Goal: Check status: Check status

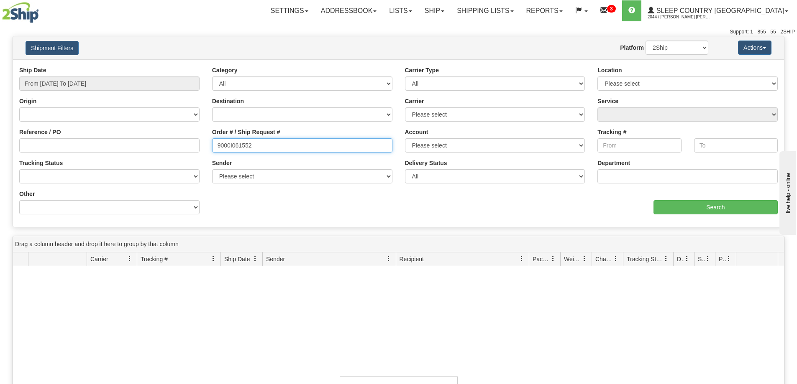
drag, startPoint x: 254, startPoint y: 150, endPoint x: 181, endPoint y: 143, distance: 73.2
click at [181, 66] on div "Reference / PO Order # / Ship Request # 9000I061552 Account Please select [GEOG…" at bounding box center [398, 66] width 771 height 0
paste input "H871957"
type input "9000H871957"
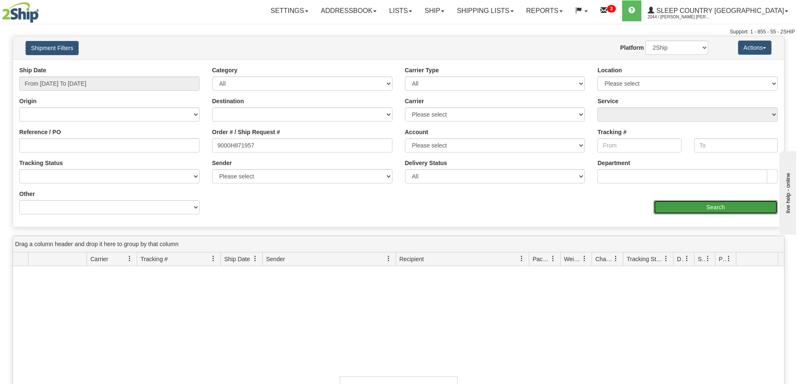
click at [699, 208] on input "Search" at bounding box center [715, 207] width 124 height 14
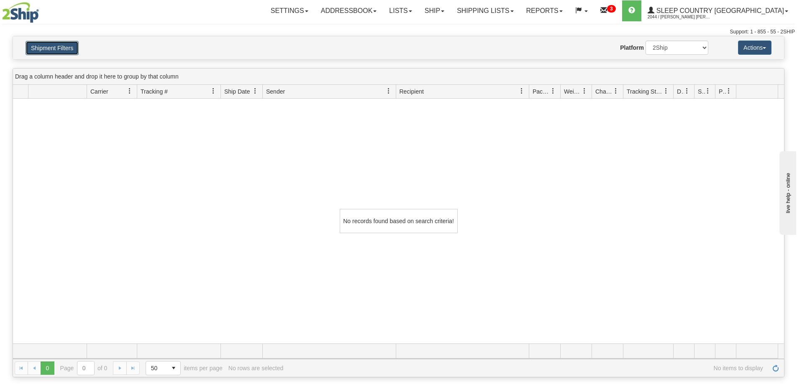
click at [61, 52] on button "Shipment Filters" at bounding box center [52, 48] width 53 height 14
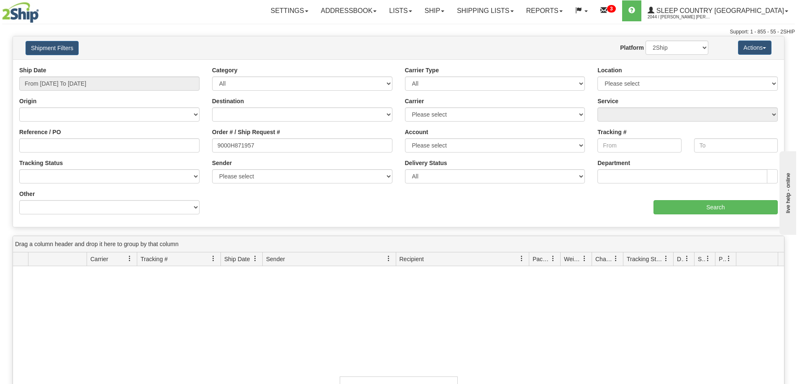
click at [87, 73] on div "Ship Date From [DATE] To [DATE]" at bounding box center [109, 78] width 180 height 25
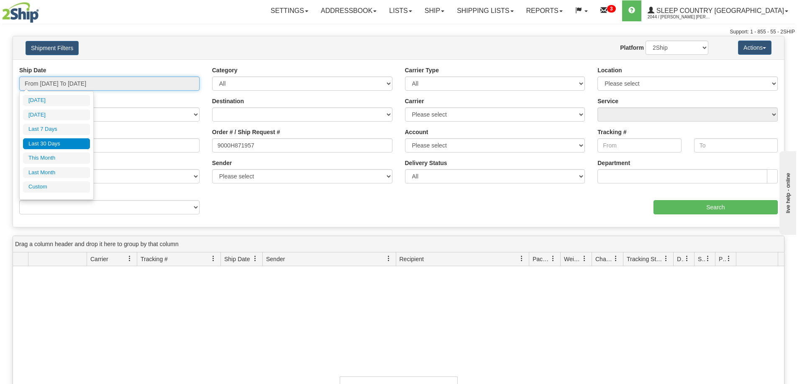
click at [87, 82] on input "From [DATE] To [DATE]" at bounding box center [109, 84] width 180 height 14
click at [57, 166] on ul "[DATE] [DATE] Last 7 Days Last 30 Days This Month Last Month Custom" at bounding box center [56, 144] width 67 height 98
click at [56, 169] on li "Last Month" at bounding box center [56, 172] width 67 height 11
type input "From [DATE] To [DATE]"
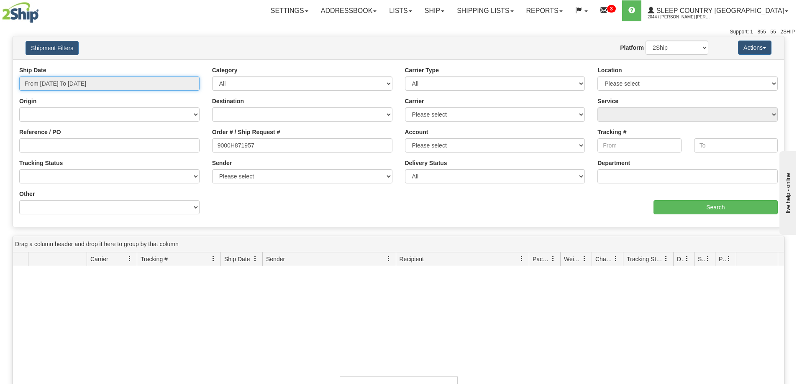
click at [35, 89] on input "From [DATE] To [DATE]" at bounding box center [109, 84] width 180 height 14
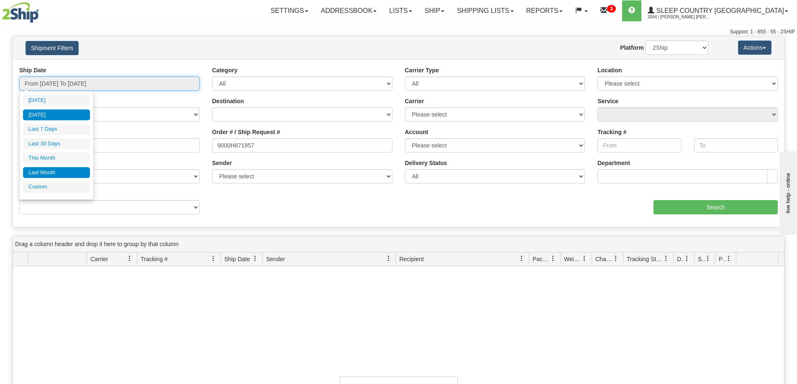
type input "[DATE]"
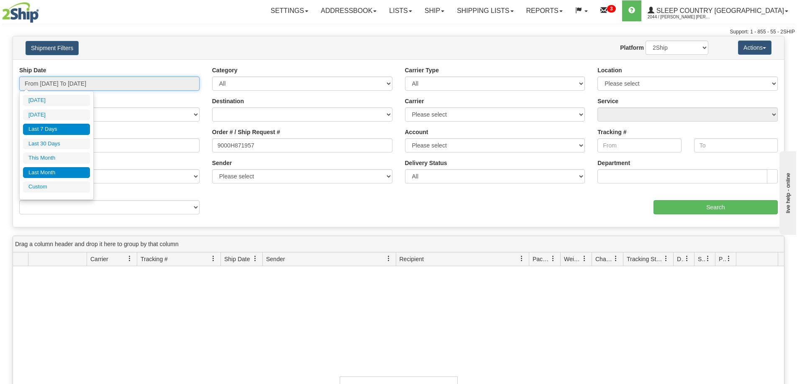
type input "[DATE]"
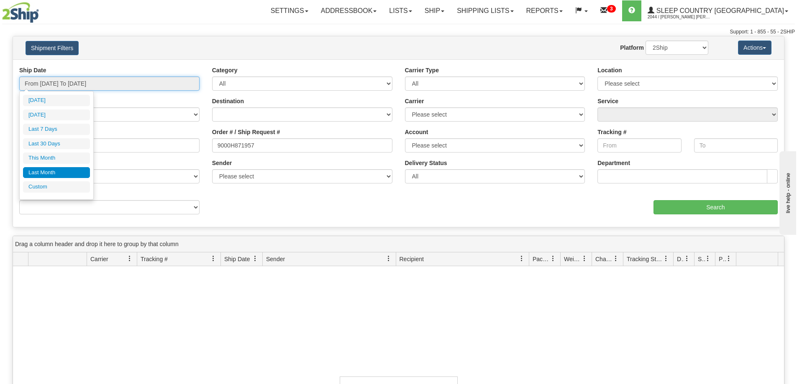
type input "[DATE]"
drag, startPoint x: 40, startPoint y: 186, endPoint x: 64, endPoint y: 182, distance: 25.0
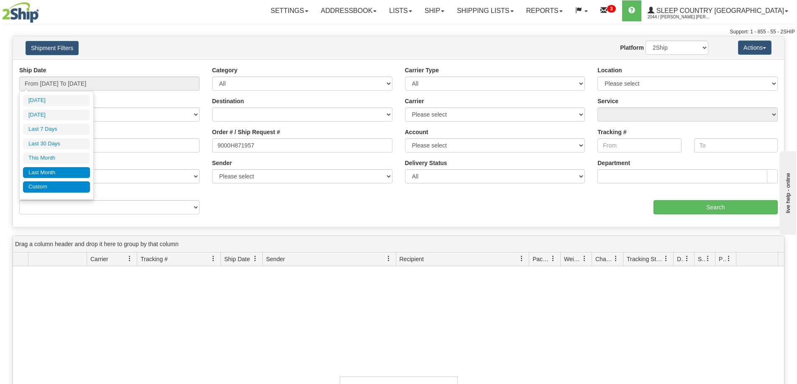
click at [39, 186] on li "Custom" at bounding box center [56, 187] width 67 height 11
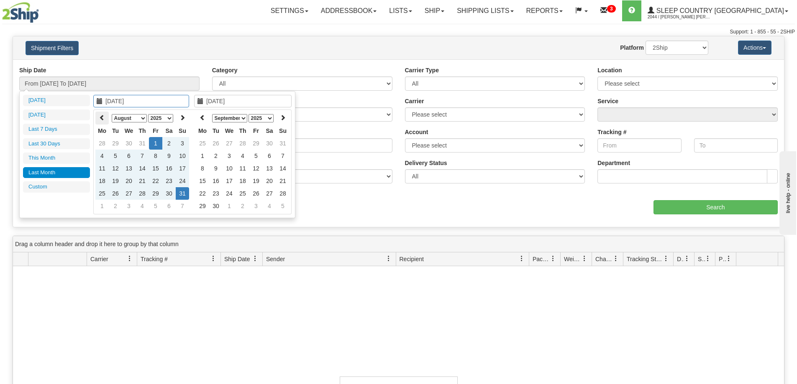
click at [102, 117] on icon at bounding box center [102, 118] width 6 height 6
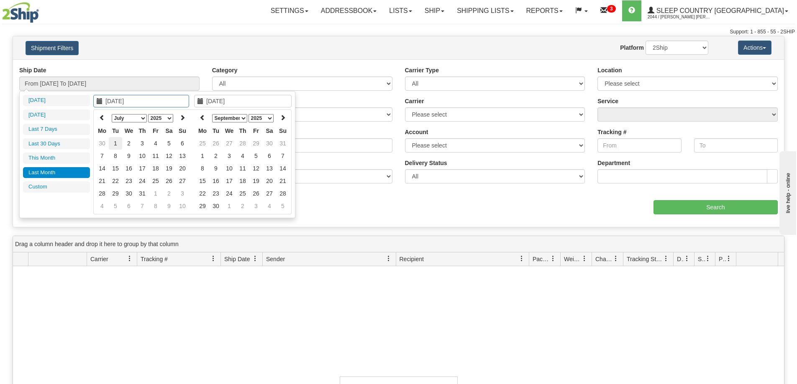
type input "[DATE]"
click at [119, 143] on td "1" at bounding box center [115, 143] width 13 height 13
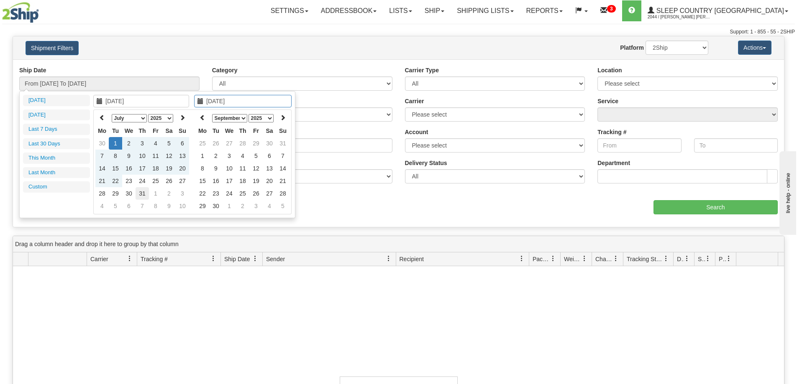
type input "[DATE]"
click at [143, 195] on td "31" at bounding box center [142, 193] width 13 height 13
type input "From [DATE] To [DATE]"
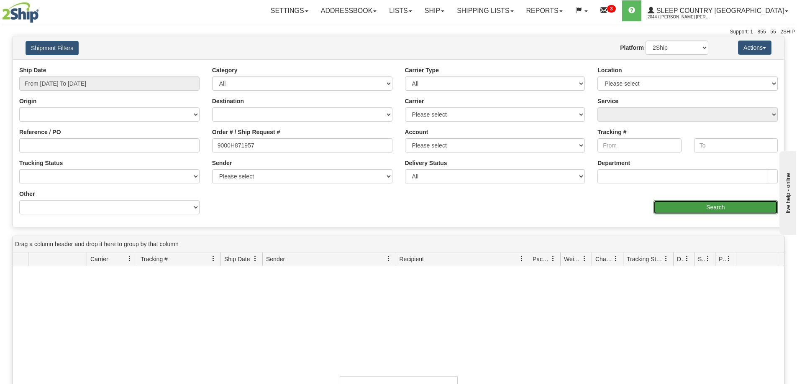
click at [722, 208] on input "Search" at bounding box center [715, 207] width 124 height 14
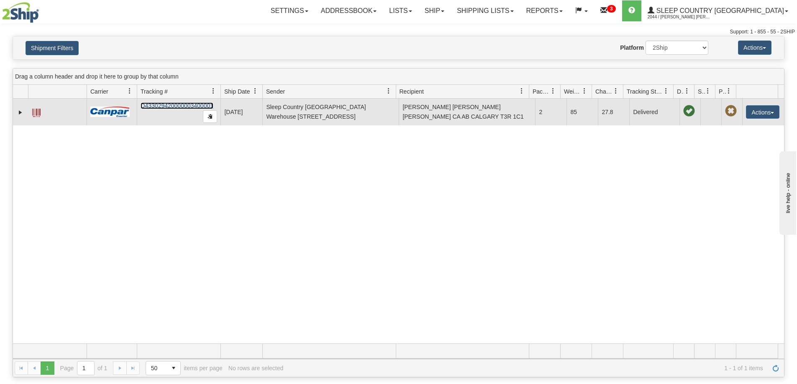
click at [192, 107] on link "D433029420000003400001" at bounding box center [177, 105] width 73 height 7
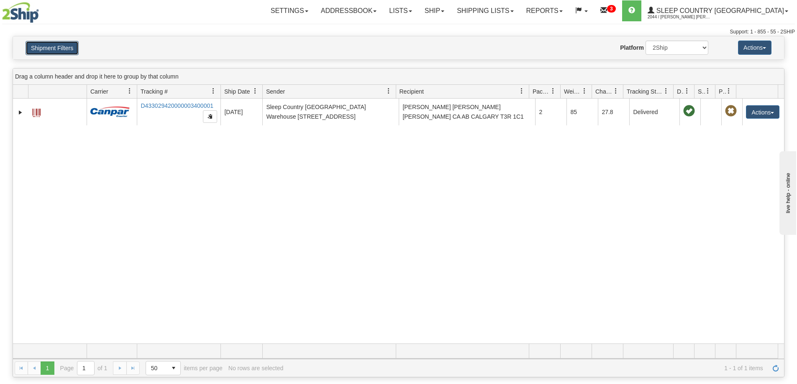
click at [54, 44] on button "Shipment Filters" at bounding box center [52, 48] width 53 height 14
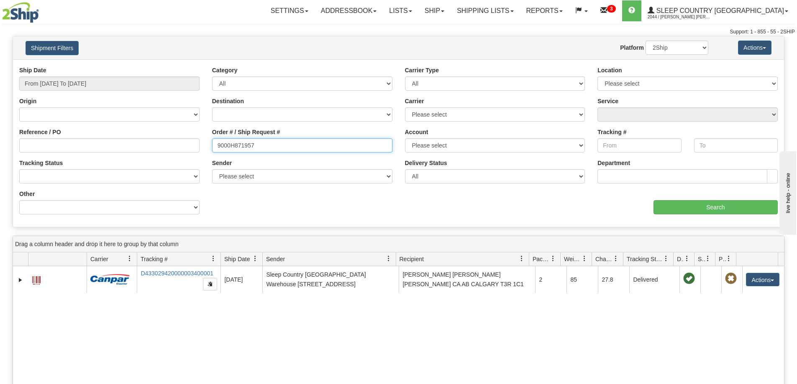
drag, startPoint x: 263, startPoint y: 148, endPoint x: 185, endPoint y: 146, distance: 77.8
click at [185, 66] on div "Reference / PO Order # / Ship Request # 9000H871957 Account Please select [GEOG…" at bounding box center [398, 66] width 771 height 0
paste input "88395"
type input "9000H888395"
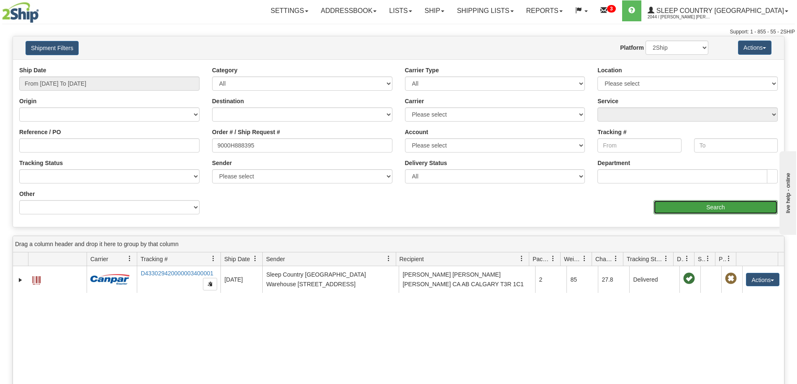
click at [675, 209] on input "Search" at bounding box center [715, 207] width 124 height 14
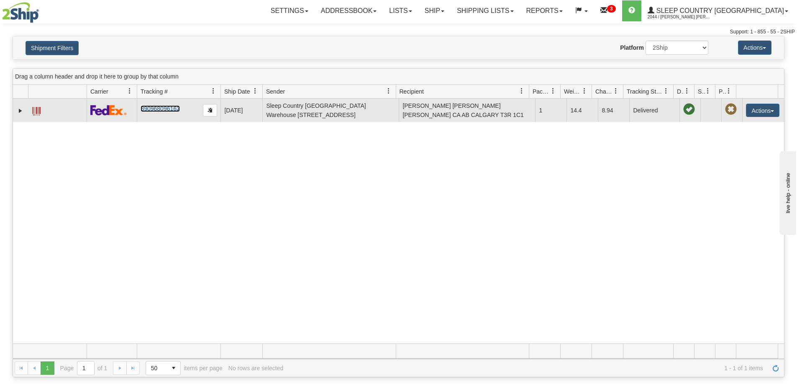
click at [172, 108] on link "390968096162" at bounding box center [160, 108] width 39 height 7
